Goal: Task Accomplishment & Management: Use online tool/utility

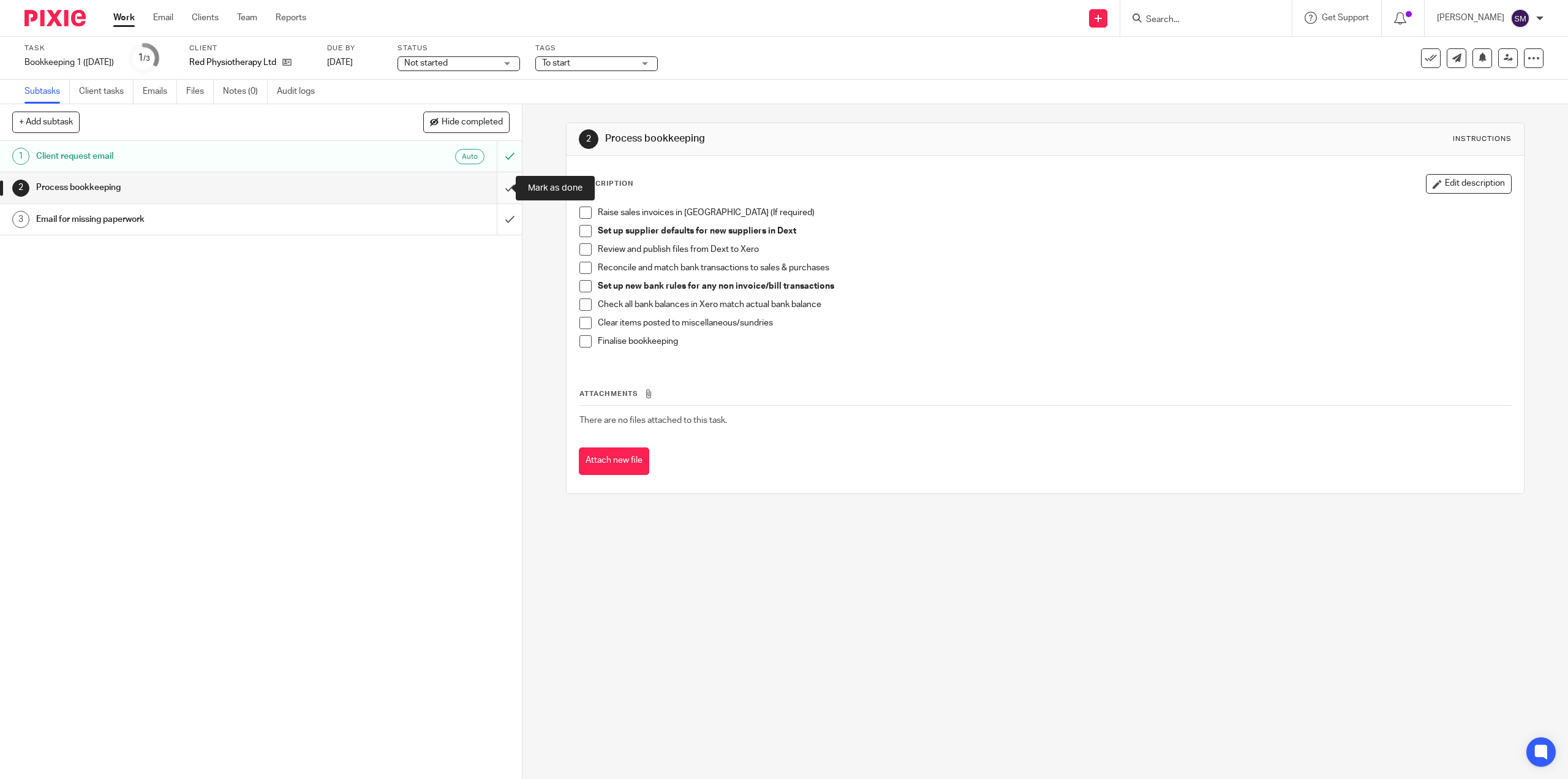
click at [494, 185] on input "submit" at bounding box center [261, 187] width 522 height 31
